Goal: Communication & Community: Answer question/provide support

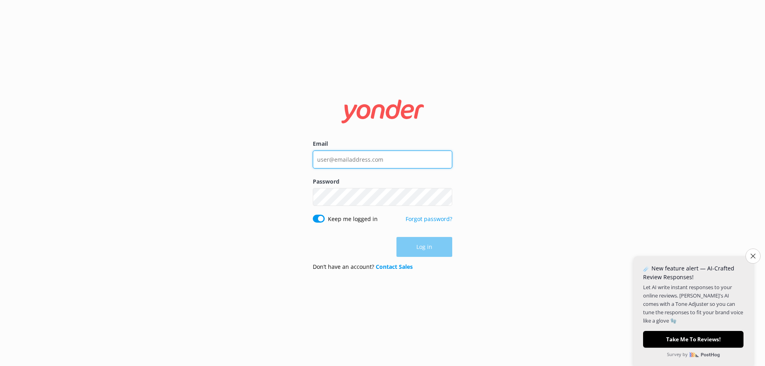
click at [369, 159] on input "Email" at bounding box center [382, 160] width 139 height 18
type input "[EMAIL_ADDRESS][DOMAIN_NAME]"
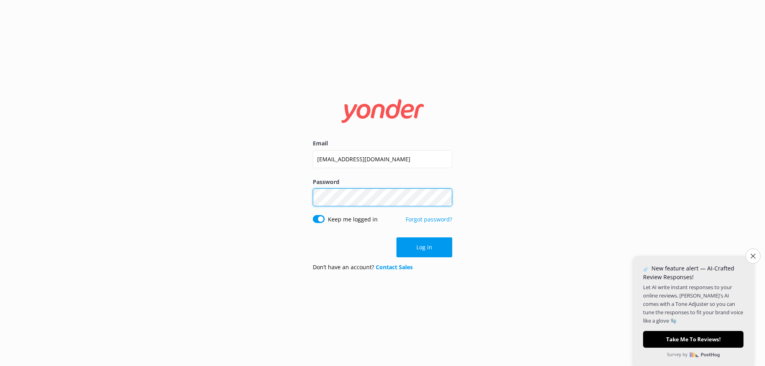
click button "Log in" at bounding box center [425, 248] width 56 height 20
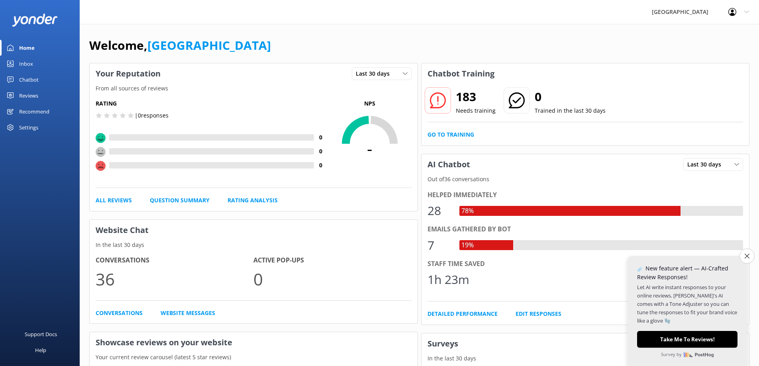
click at [26, 65] on div "Inbox" at bounding box center [26, 64] width 14 height 16
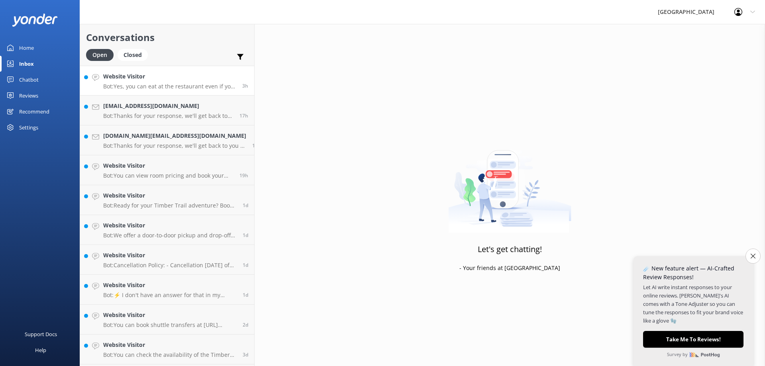
click at [132, 82] on div "Website Visitor Bot: Yes, you can eat at the restaurant even if you are not sta…" at bounding box center [169, 80] width 133 height 17
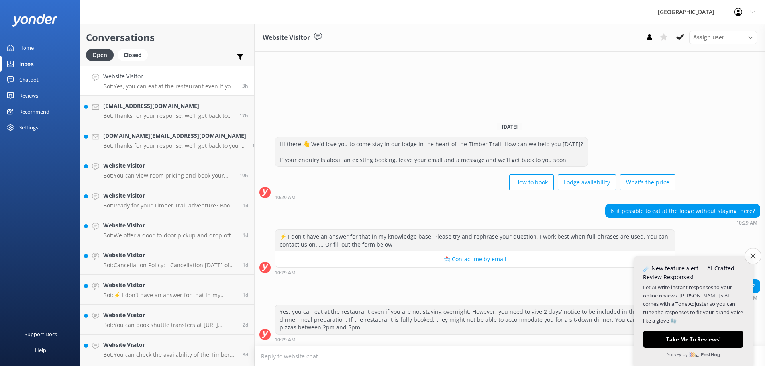
click at [754, 254] on icon "Close survey" at bounding box center [752, 255] width 5 height 5
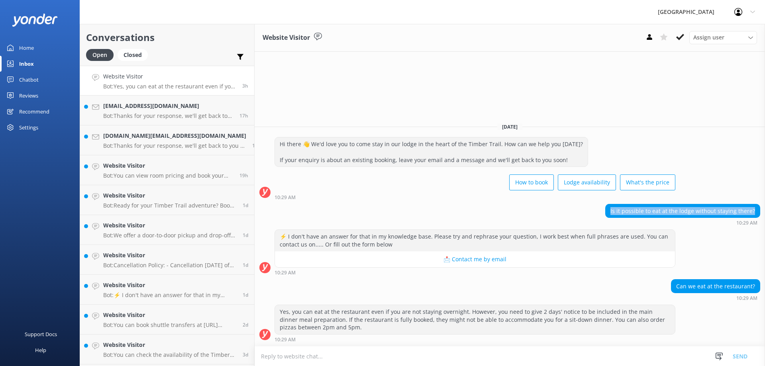
drag, startPoint x: 615, startPoint y: 212, endPoint x: 756, endPoint y: 211, distance: 140.3
click at [756, 211] on div "Is it possible to eat at the lodge without staying there?" at bounding box center [683, 211] width 154 height 14
copy div "Is it possible to eat at the lodge without staying there?"
click at [26, 81] on div "Chatbot" at bounding box center [29, 80] width 20 height 16
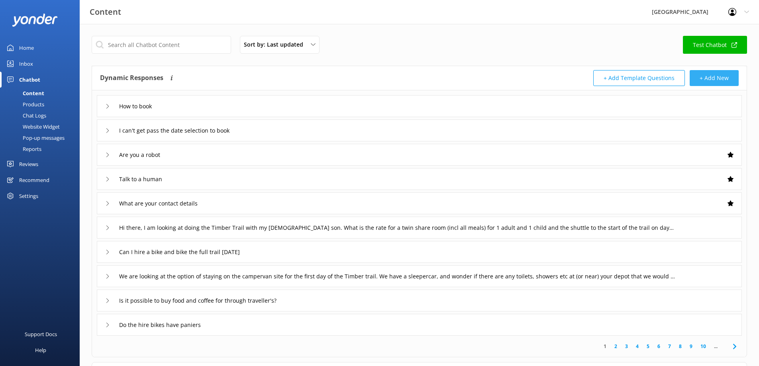
click at [699, 79] on button "+ Add New" at bounding box center [714, 78] width 49 height 16
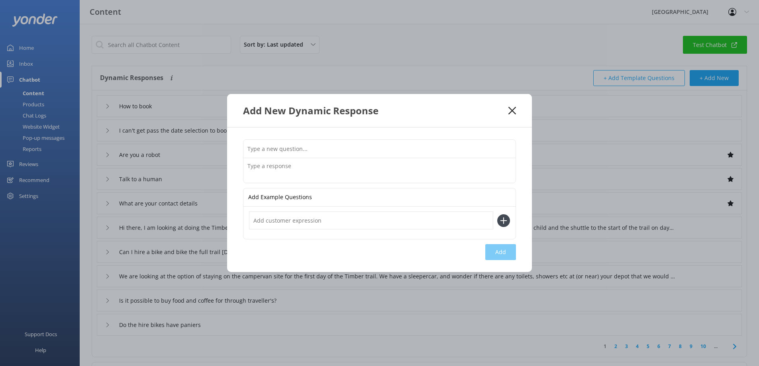
click at [271, 151] on input "text" at bounding box center [379, 149] width 272 height 18
paste input "Is it possible to eat at the lodge without staying there?"
type input "Is it possible to eat at the lodge without staying there?"
click at [266, 168] on textarea at bounding box center [379, 170] width 272 height 25
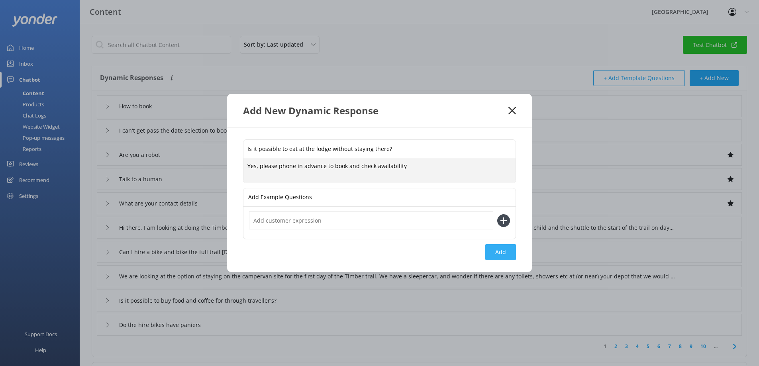
type textarea "Yes, please phone in advance to book and check availability"
click at [499, 252] on button "Add" at bounding box center [500, 252] width 31 height 16
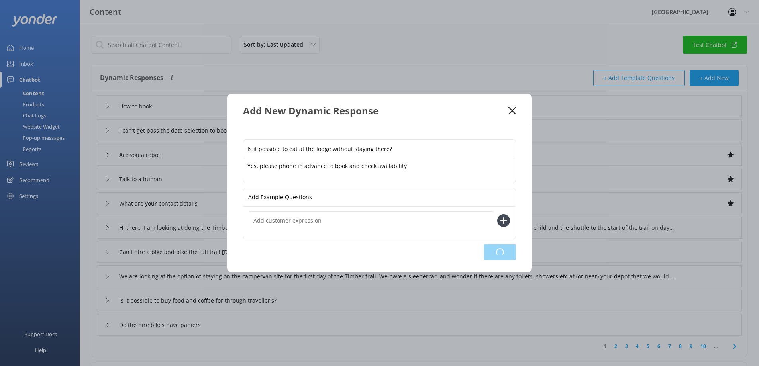
type input "Is it possible to eat at the lodge without staying there?"
type input "How to book"
type input "I can't get pass the date selection to book"
type input "Are you a robot"
type input "Talk to a human"
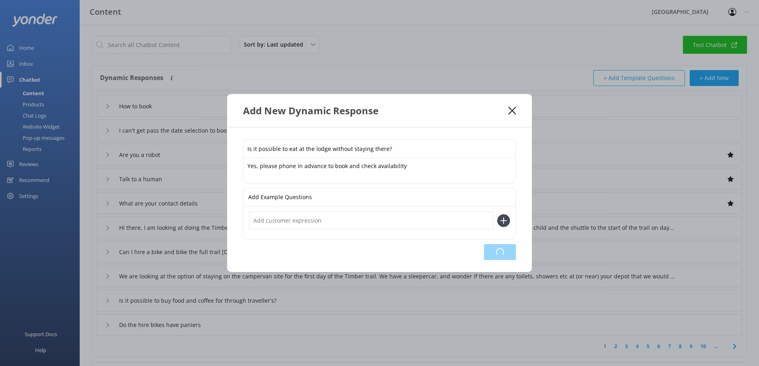
type input "What are your contact details"
type input "Hi there, I am looking at doing the Timber Trail with my [DEMOGRAPHIC_DATA] son…"
type input "Can I hire a bike and bike the full trail [DATE]"
type input "We are looking at the option of staying on the campervan site for the first day…"
type input "Is it possible to buy food and coffee for through traveller's?"
